Goal: Task Accomplishment & Management: Manage account settings

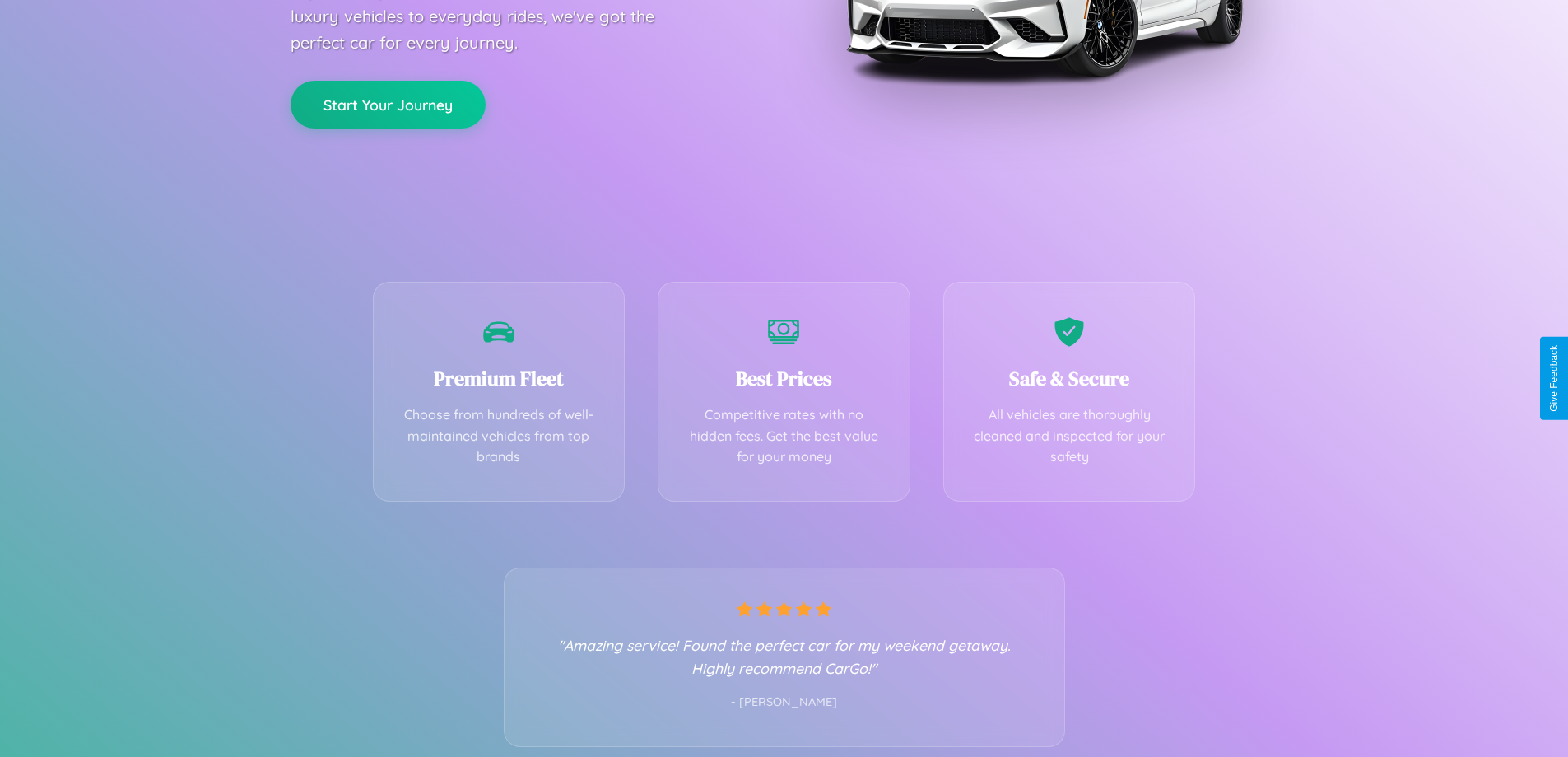
scroll to position [324, 0]
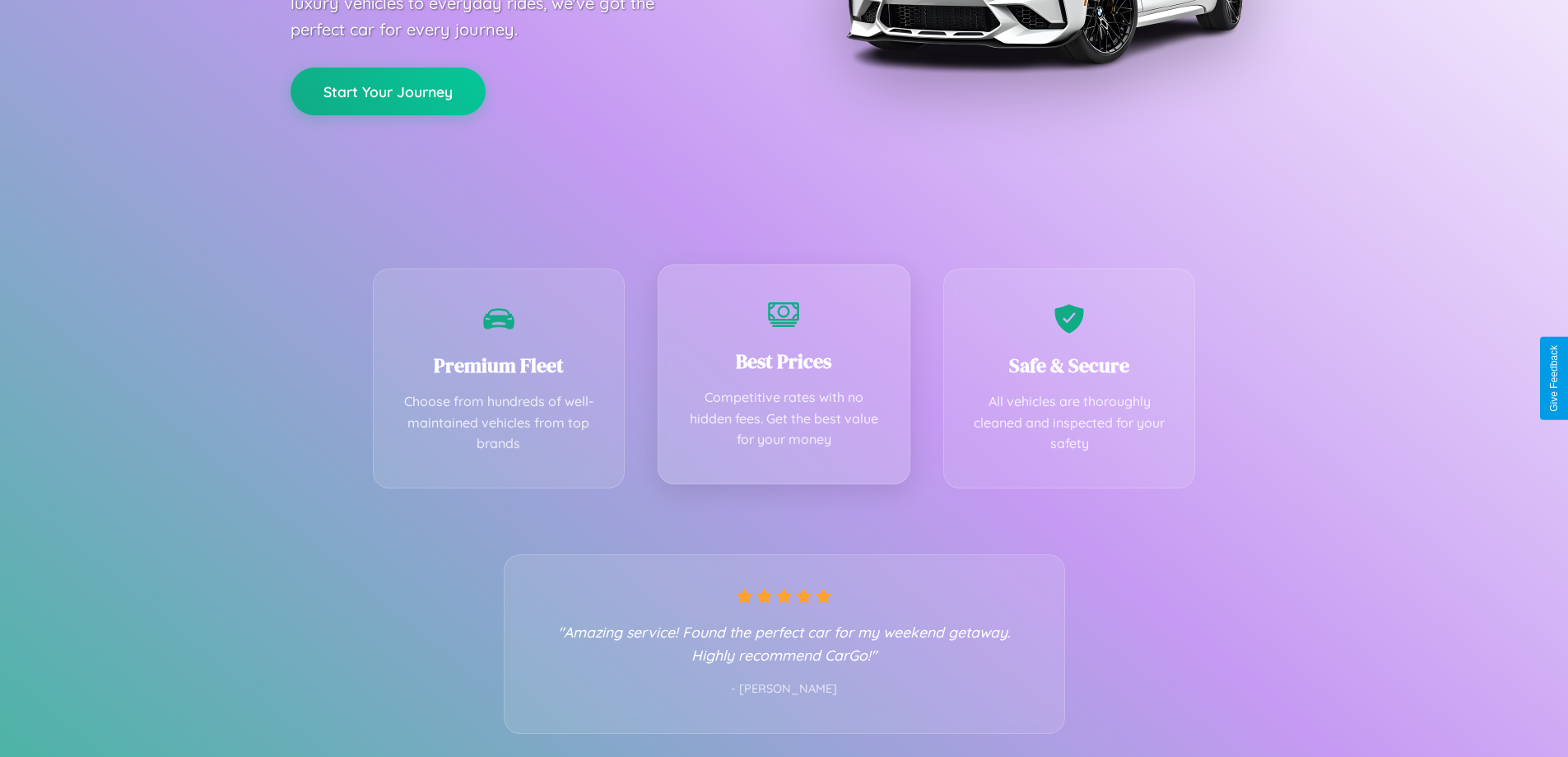
click at [784, 378] on div "Best Prices Competitive rates with no hidden fees. Get the best value for your …" at bounding box center [784, 374] width 253 height 219
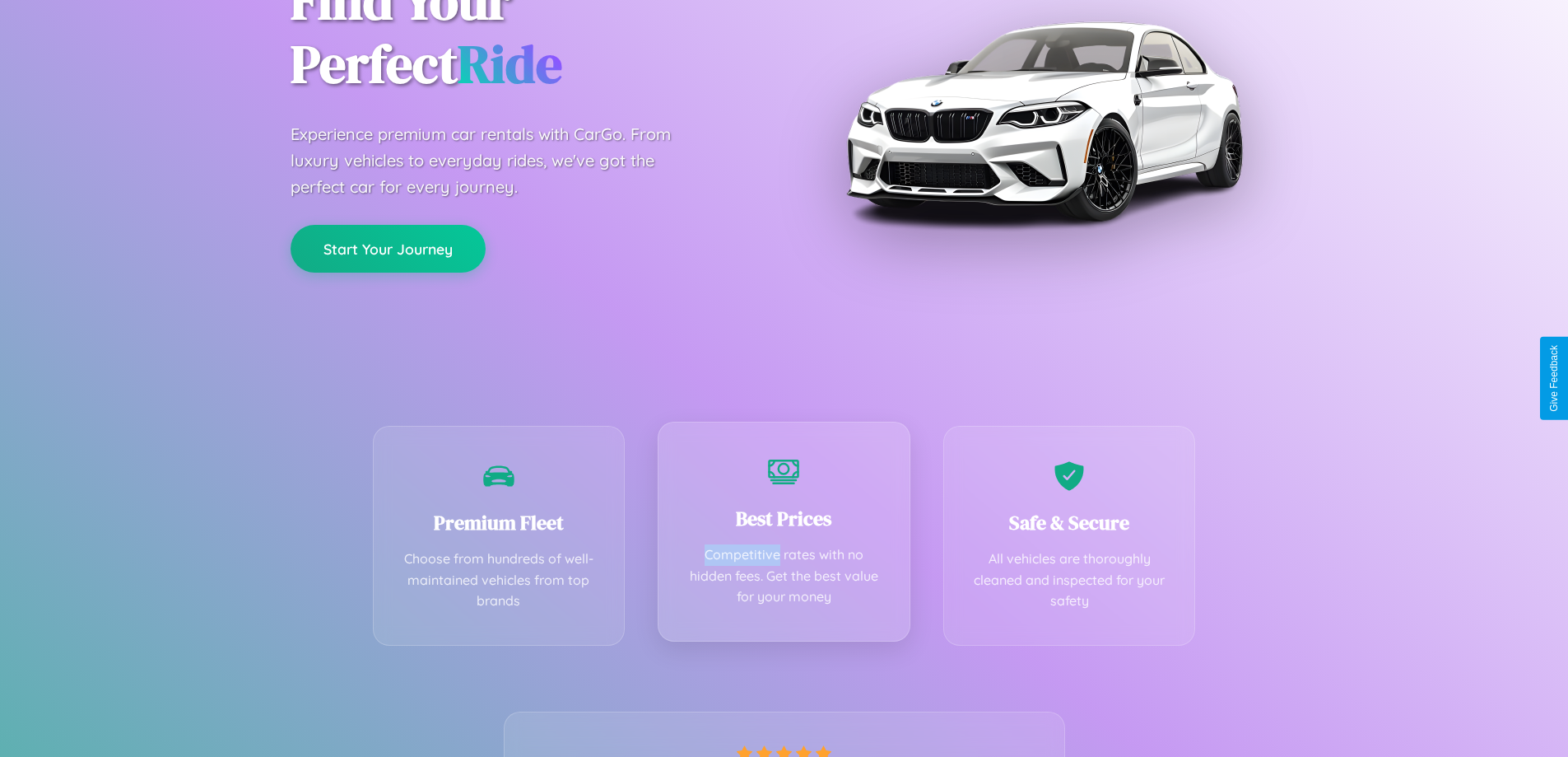
scroll to position [0, 0]
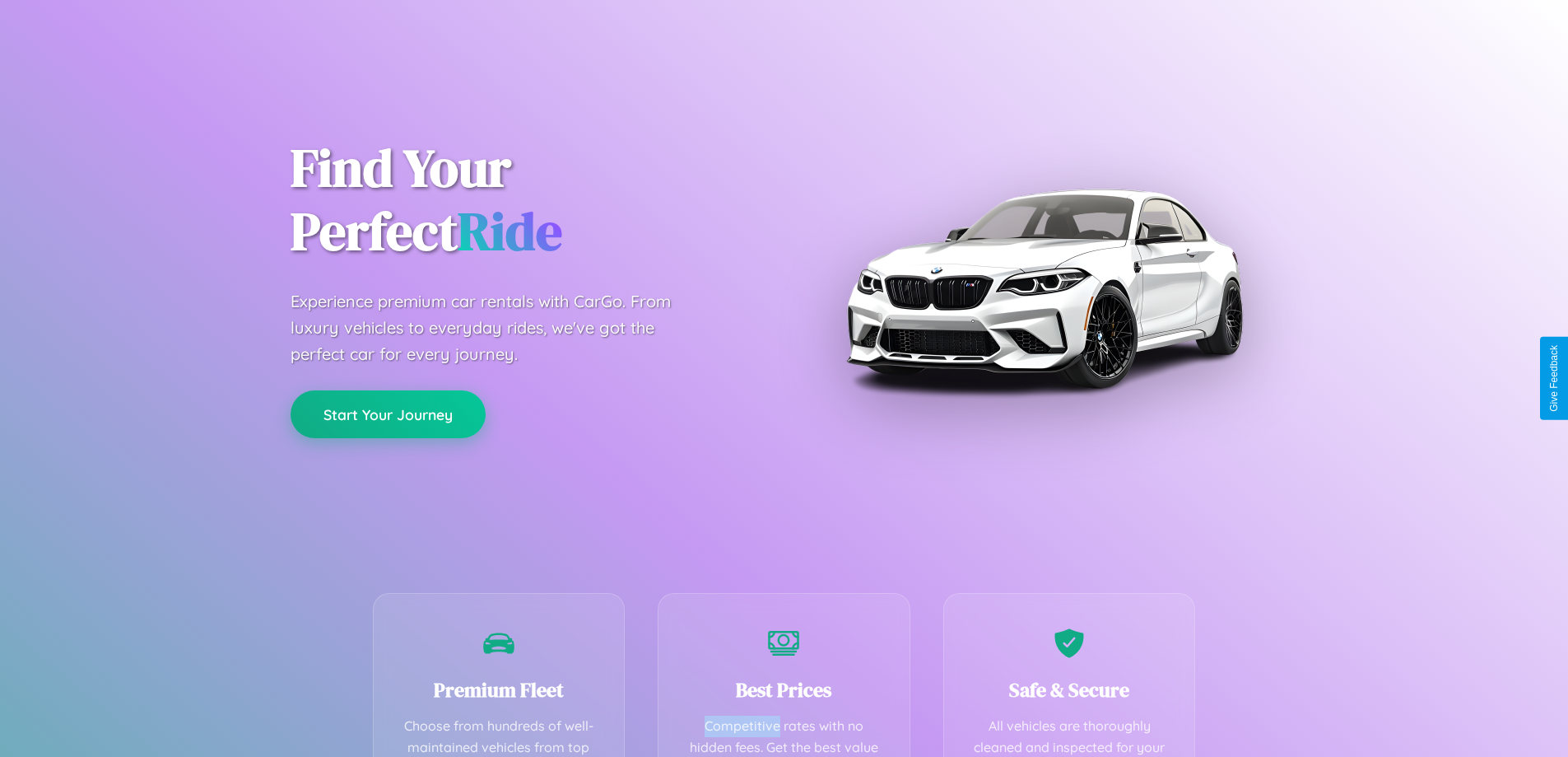
click at [388, 415] on button "Start Your Journey" at bounding box center [388, 413] width 195 height 48
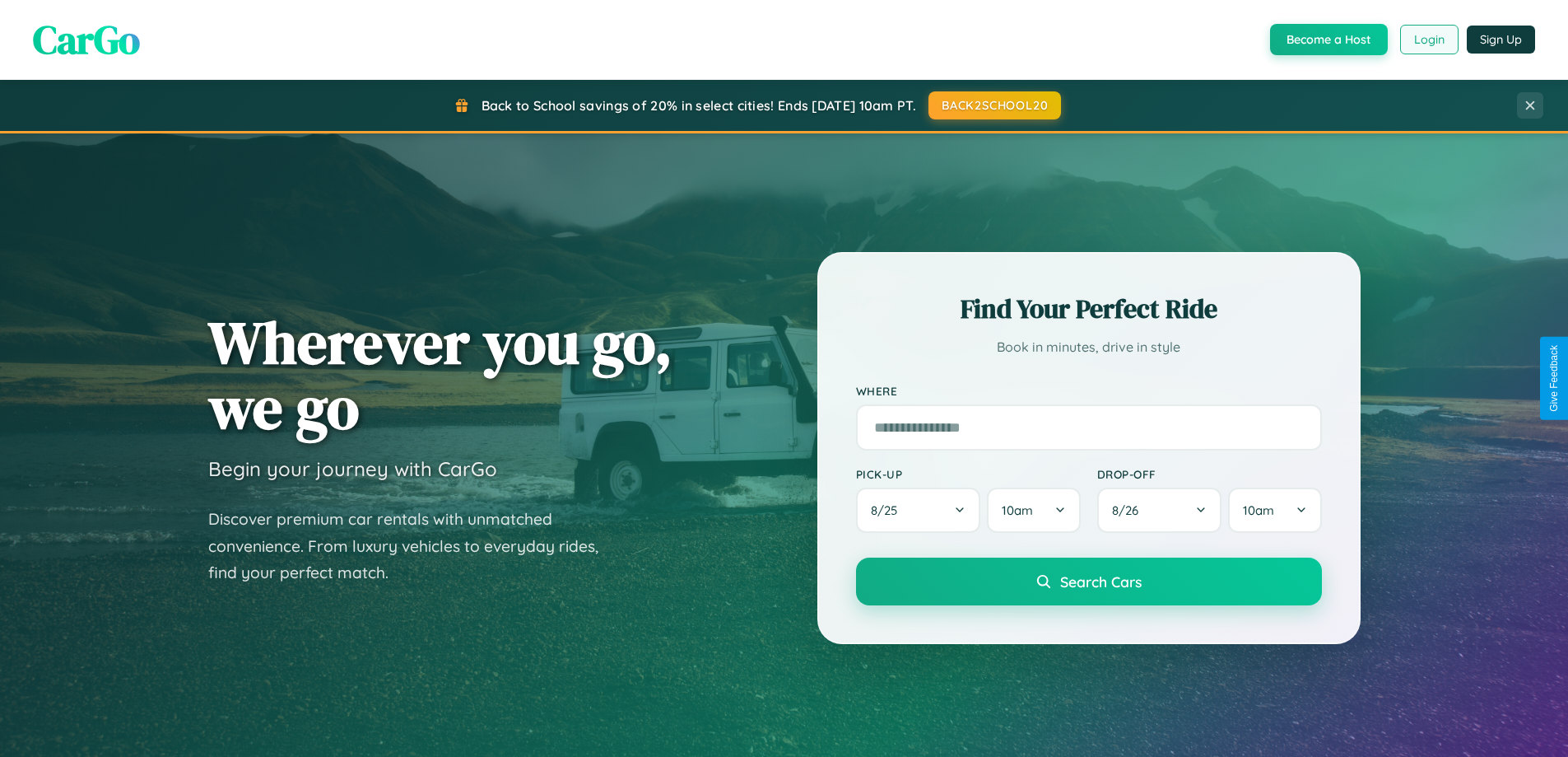
click at [1429, 39] on button "Login" at bounding box center [1430, 39] width 59 height 29
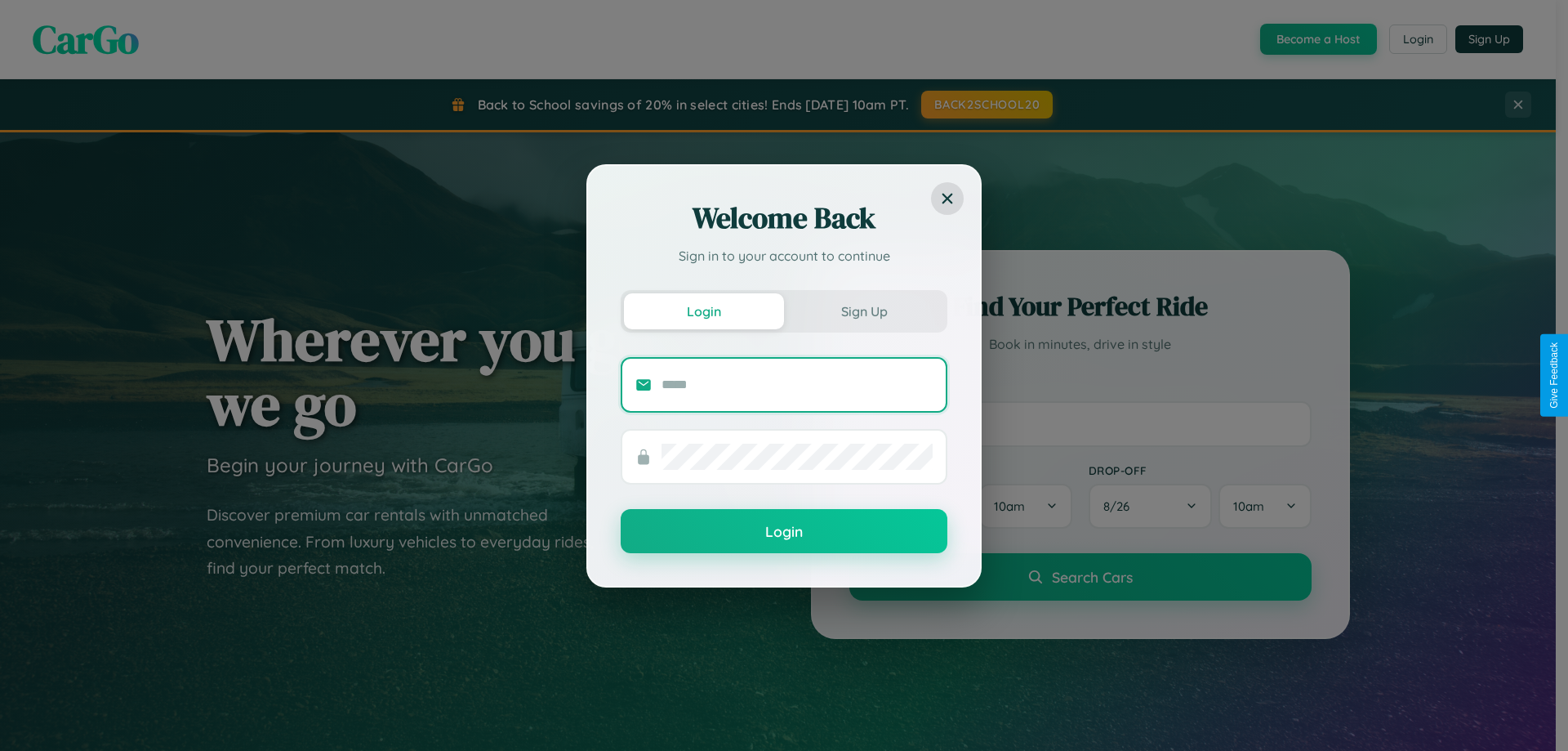
click at [797, 384] on input "text" at bounding box center [797, 385] width 271 height 26
type input "**********"
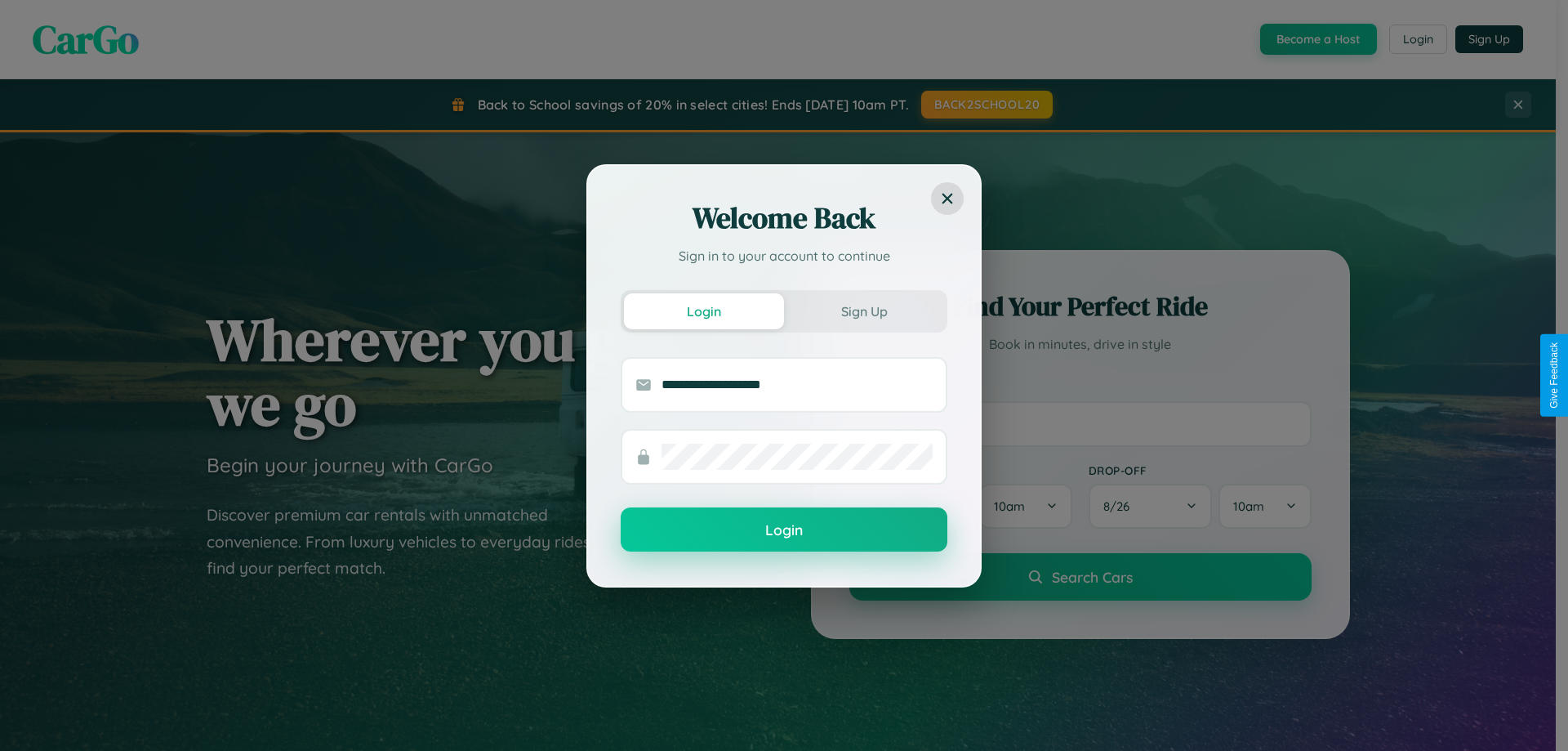
click at [784, 530] on button "Login" at bounding box center [784, 529] width 326 height 44
